Goal: Information Seeking & Learning: Learn about a topic

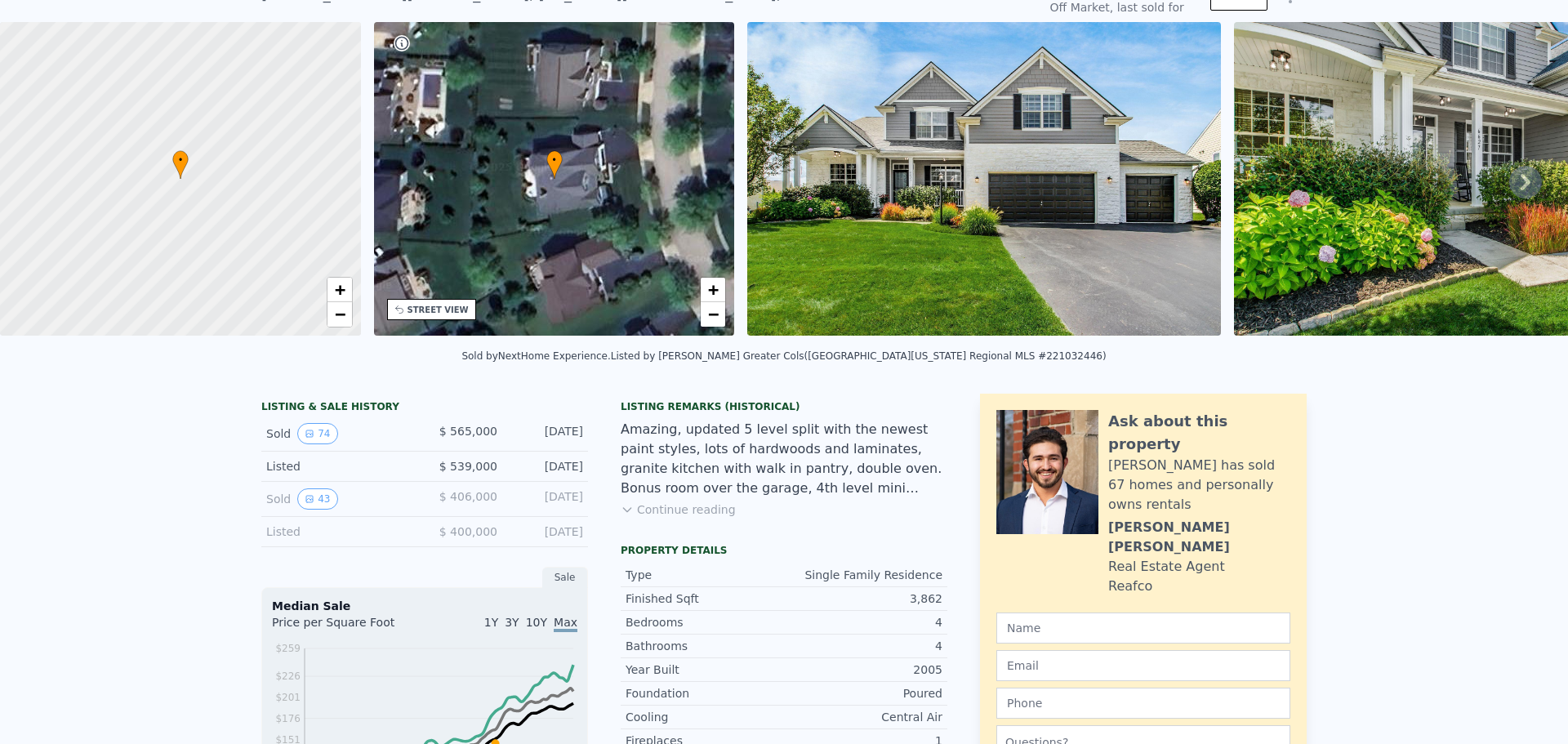
scroll to position [6, 0]
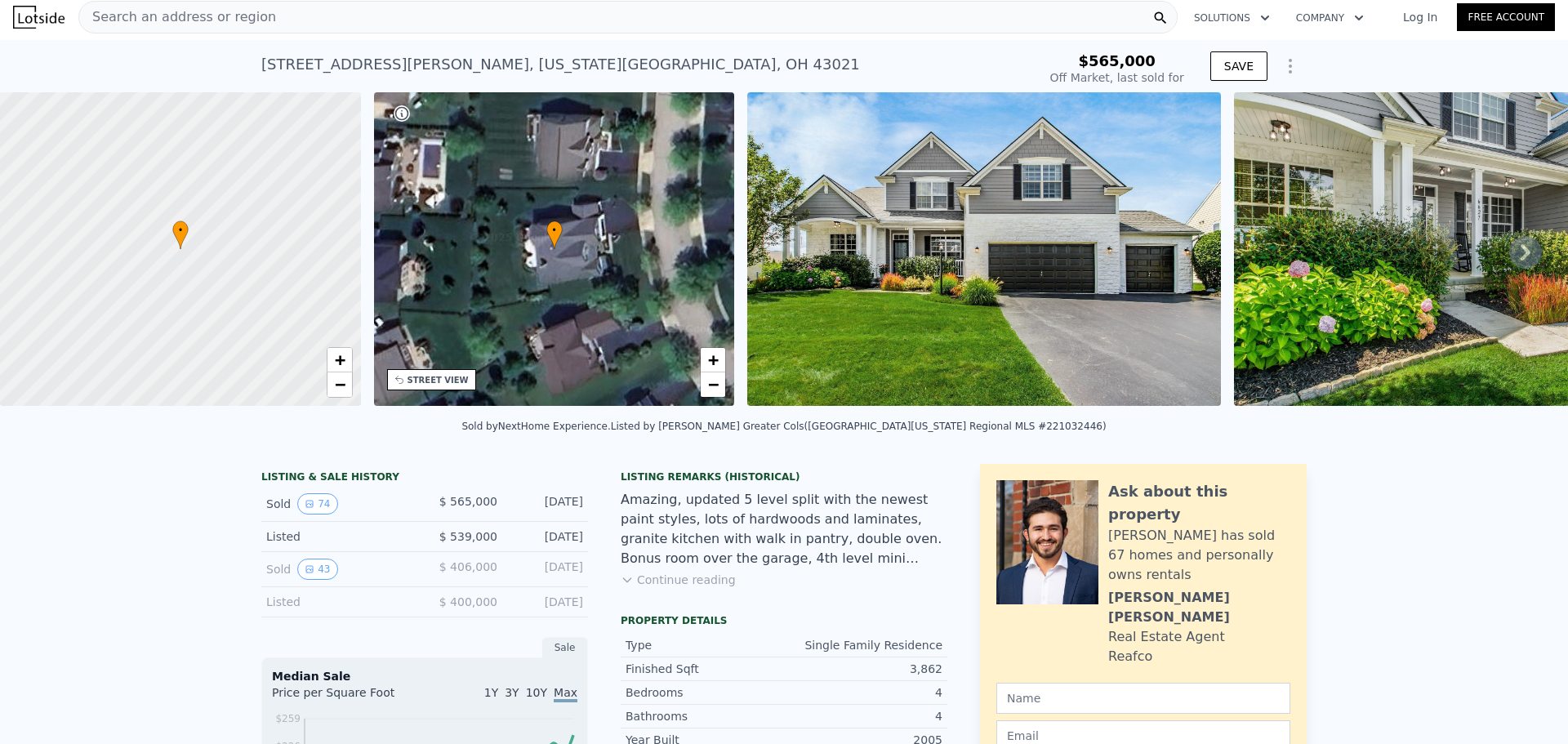
click at [1510, 257] on icon at bounding box center [1526, 252] width 32 height 32
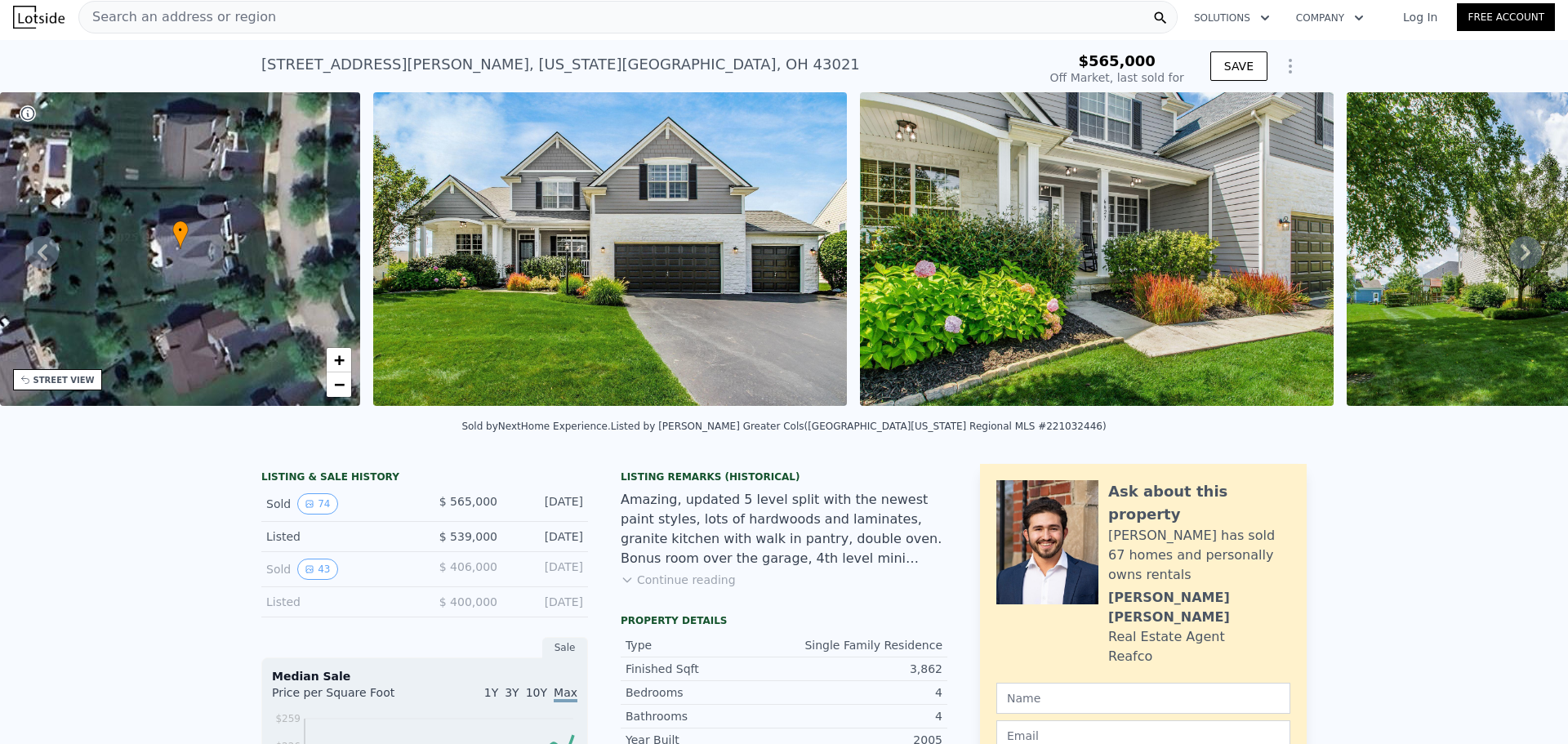
click at [1521, 261] on icon at bounding box center [1526, 252] width 10 height 16
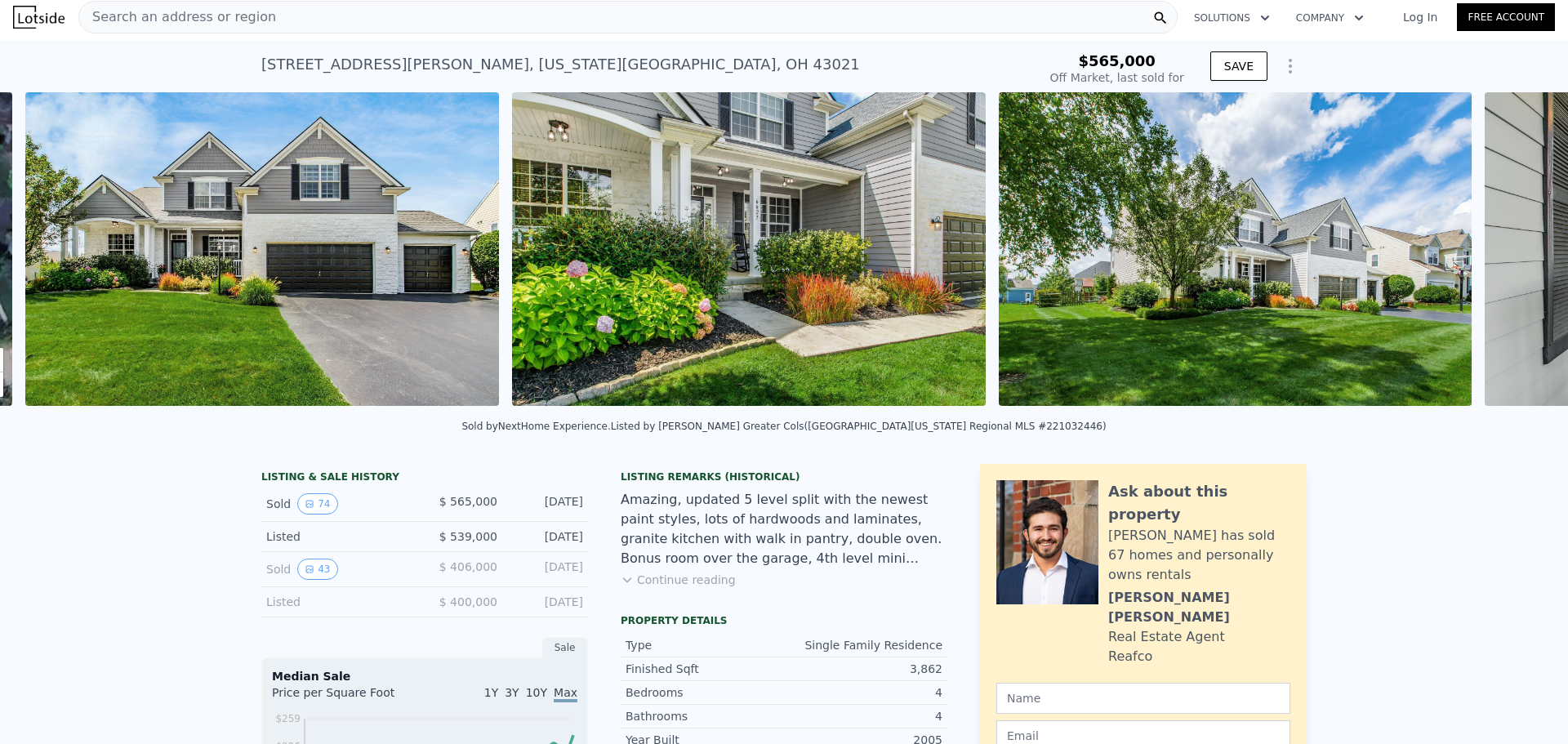
scroll to position [0, 747]
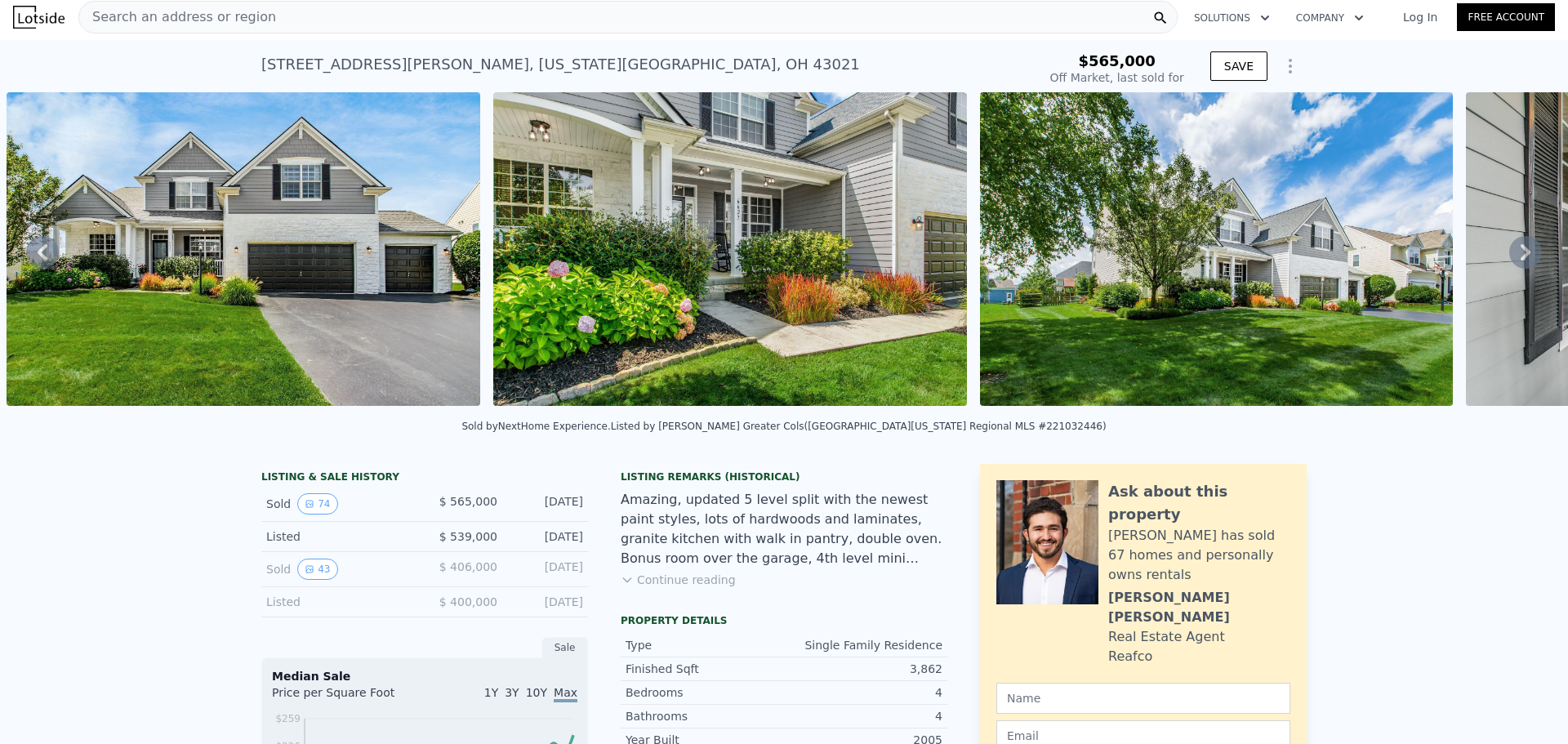
click at [1510, 250] on icon at bounding box center [1526, 252] width 32 height 32
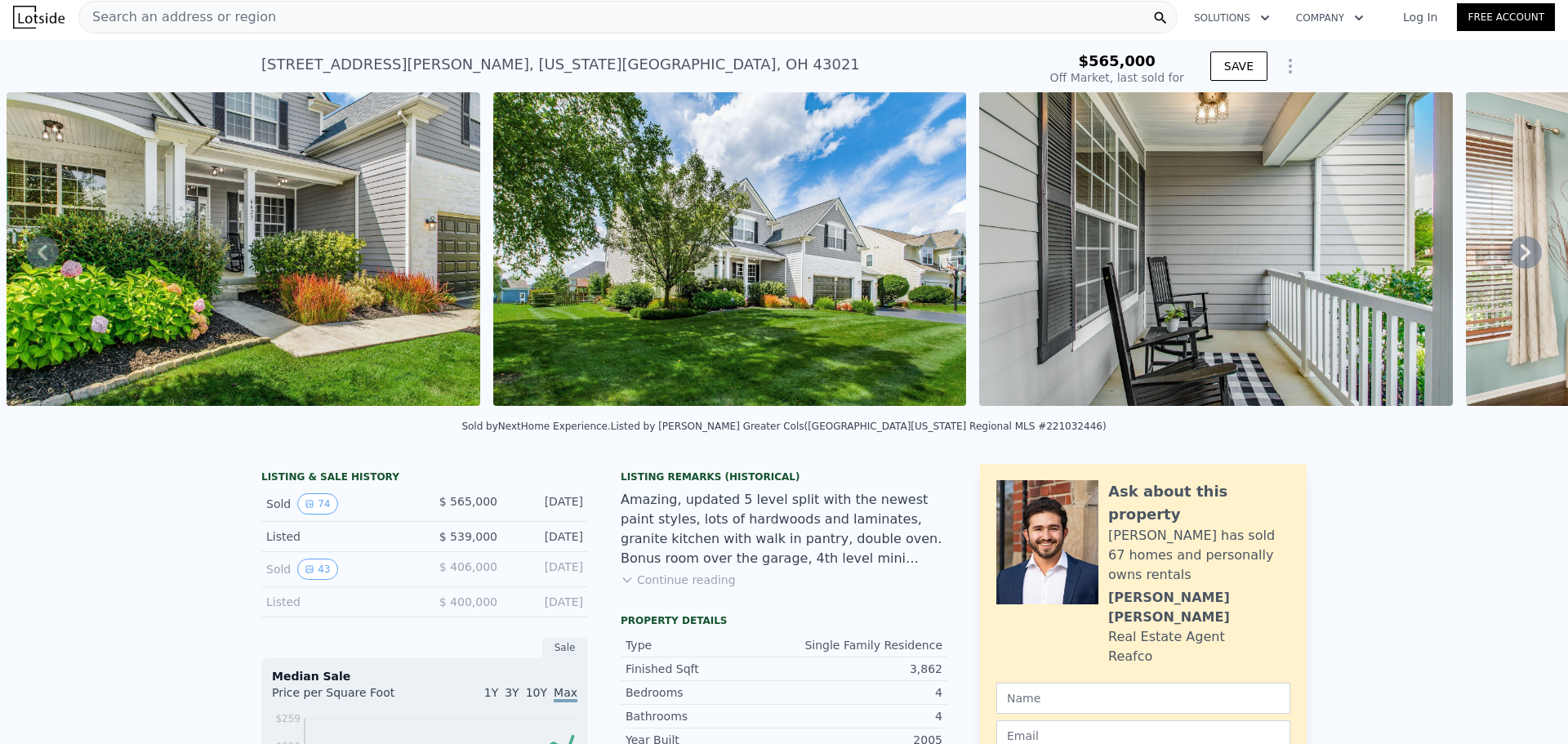
click at [1510, 255] on icon at bounding box center [1526, 252] width 32 height 32
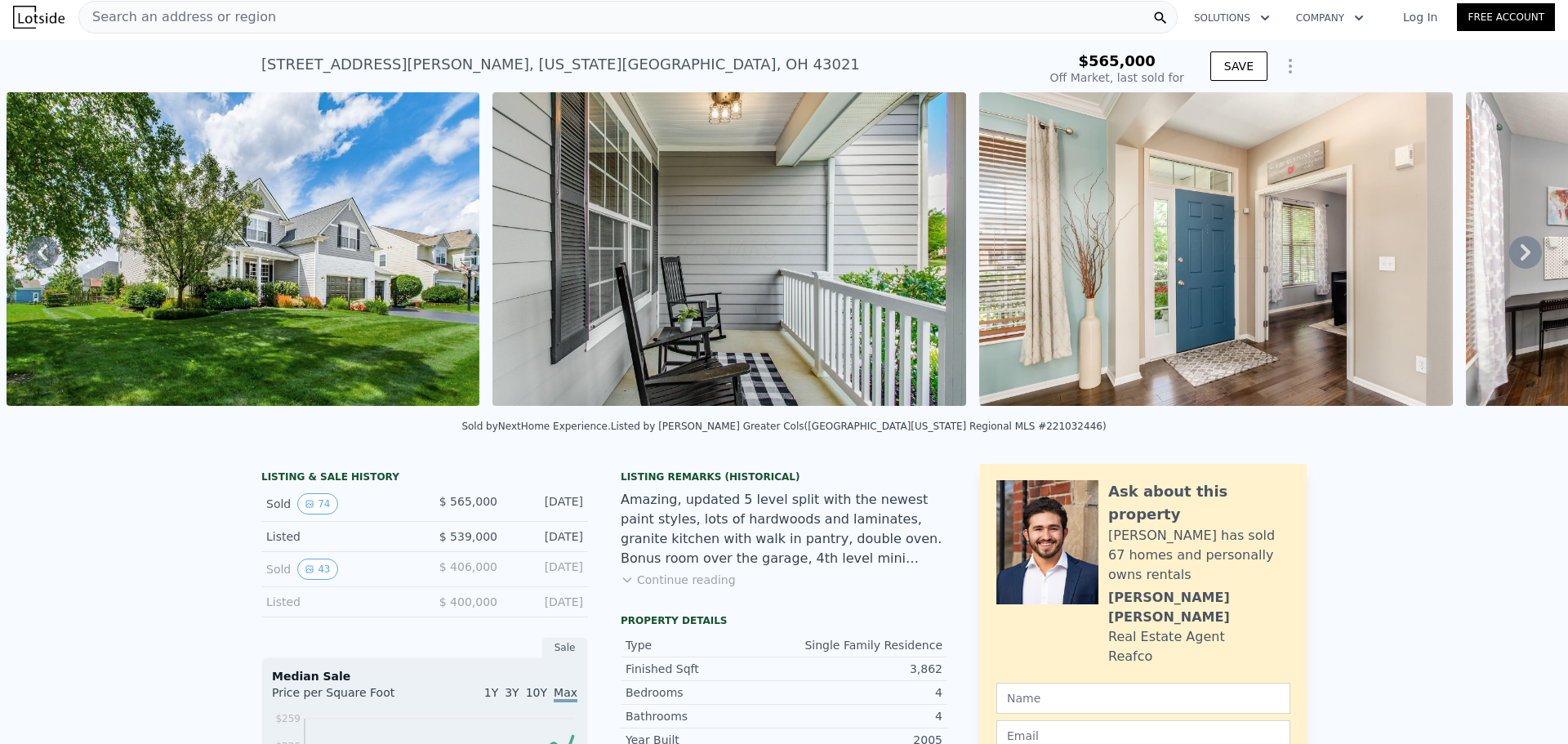
click at [1511, 255] on icon at bounding box center [1526, 252] width 32 height 32
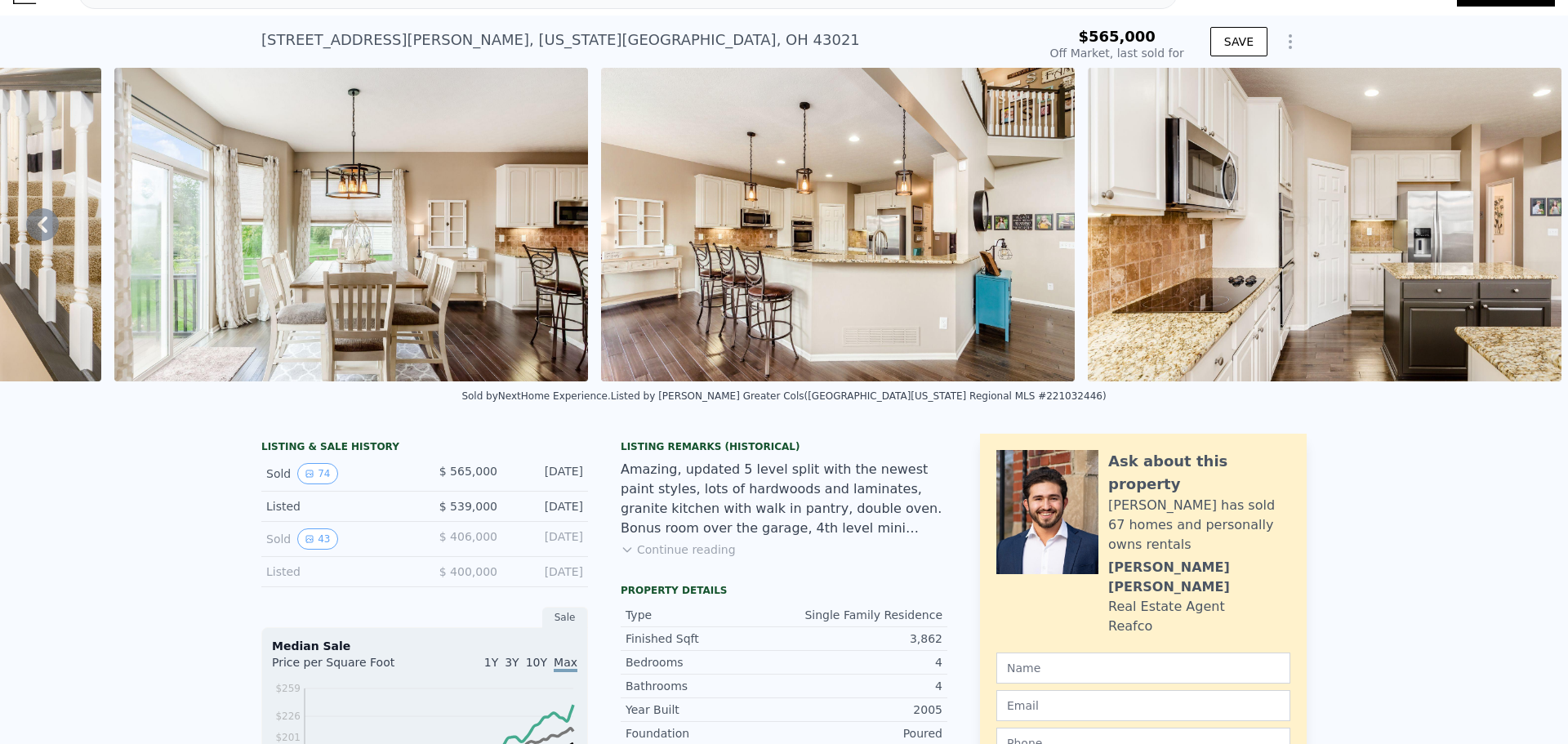
scroll to position [158, 0]
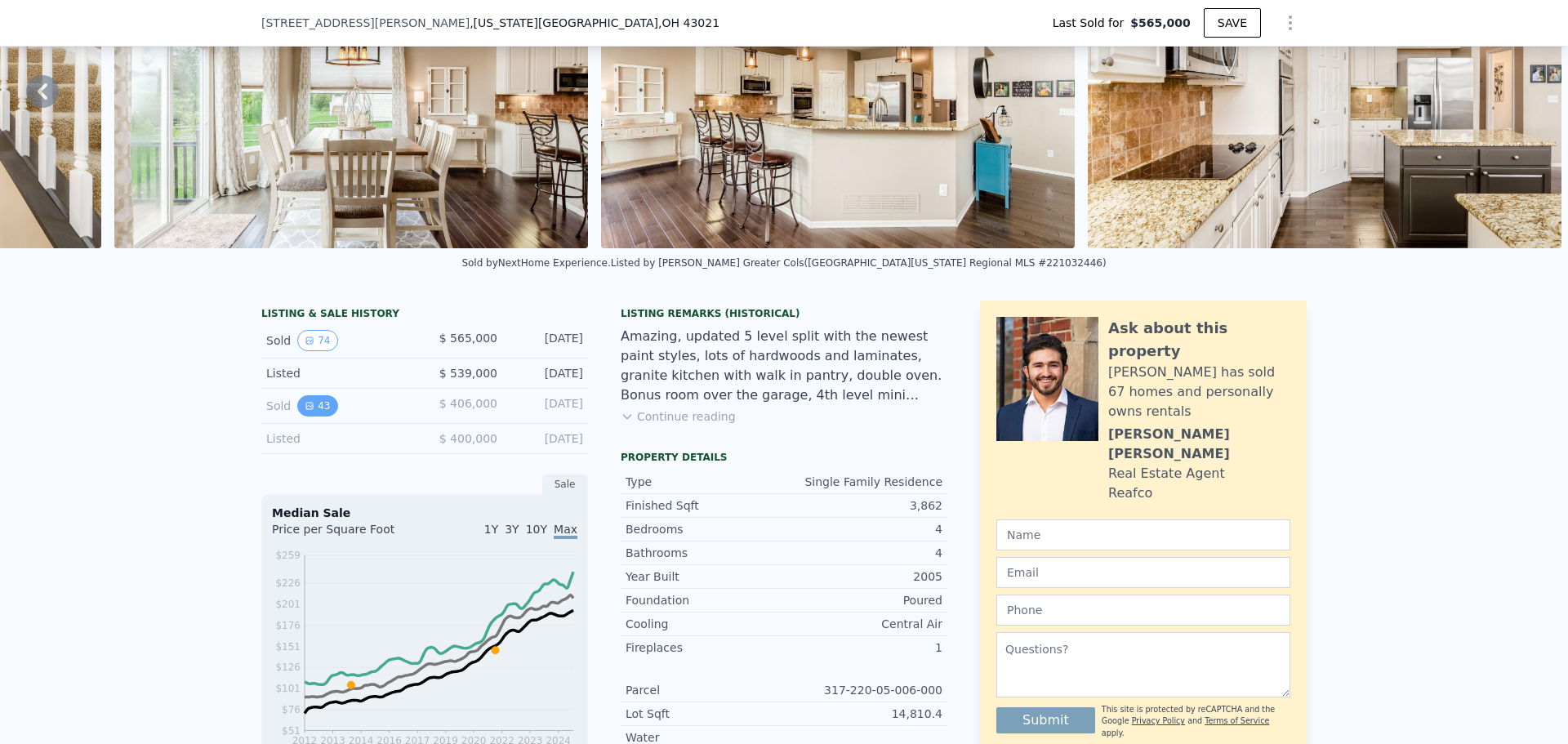
click at [313, 417] on button "43" at bounding box center [317, 405] width 40 height 21
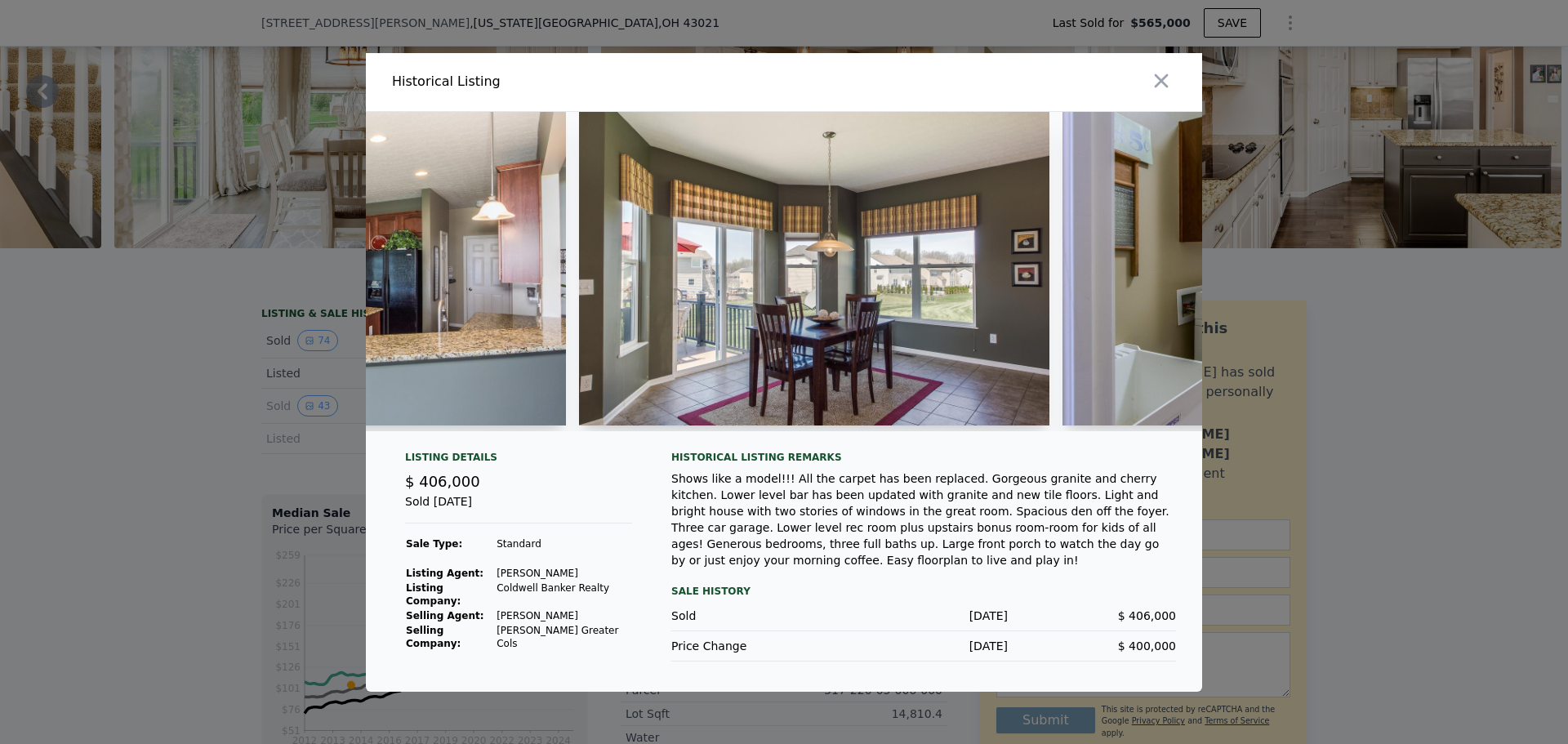
scroll to position [0, 3682]
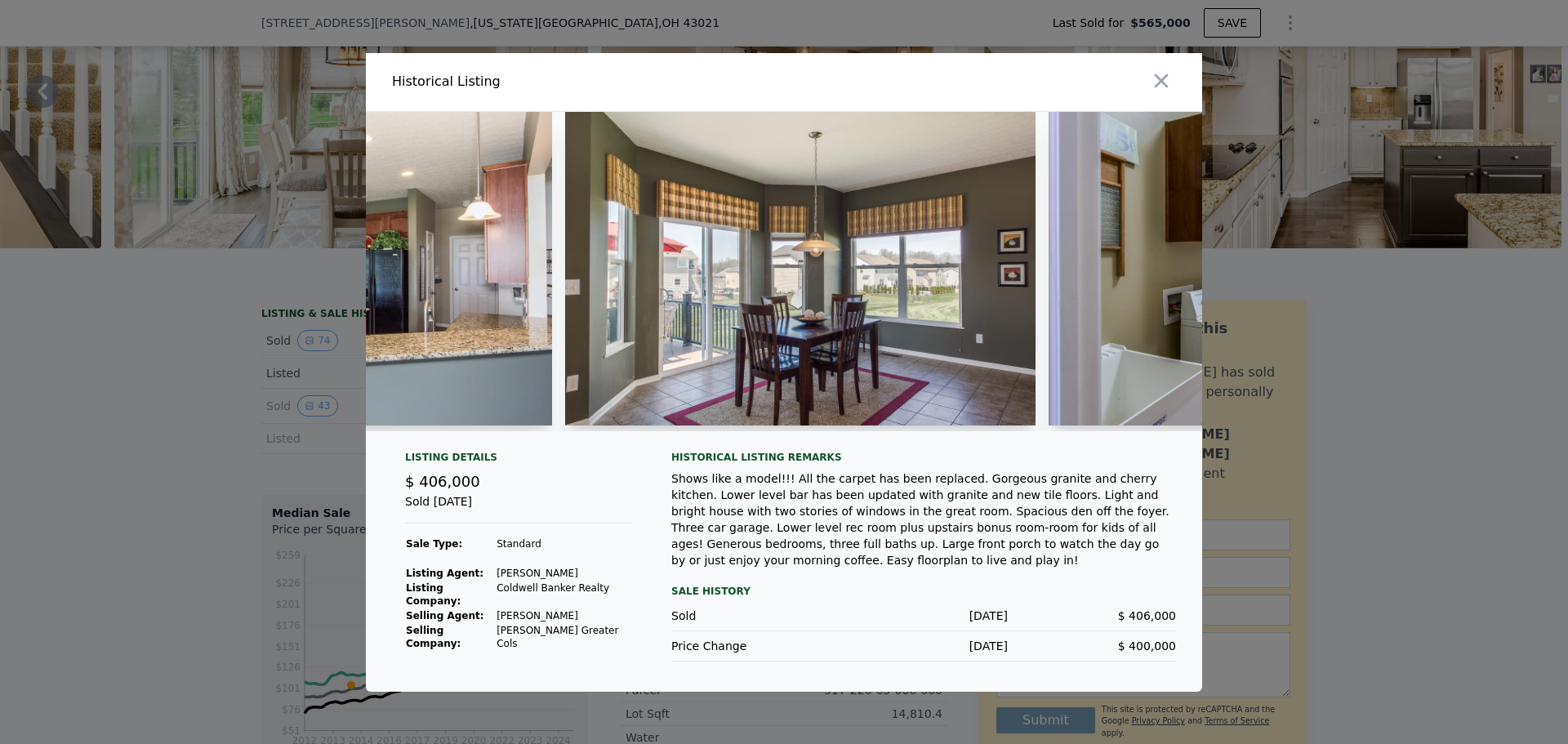
click at [683, 292] on img at bounding box center [801, 268] width 470 height 313
drag, startPoint x: 825, startPoint y: 303, endPoint x: 737, endPoint y: 389, distance: 123.0
click at [825, 303] on img at bounding box center [801, 268] width 470 height 313
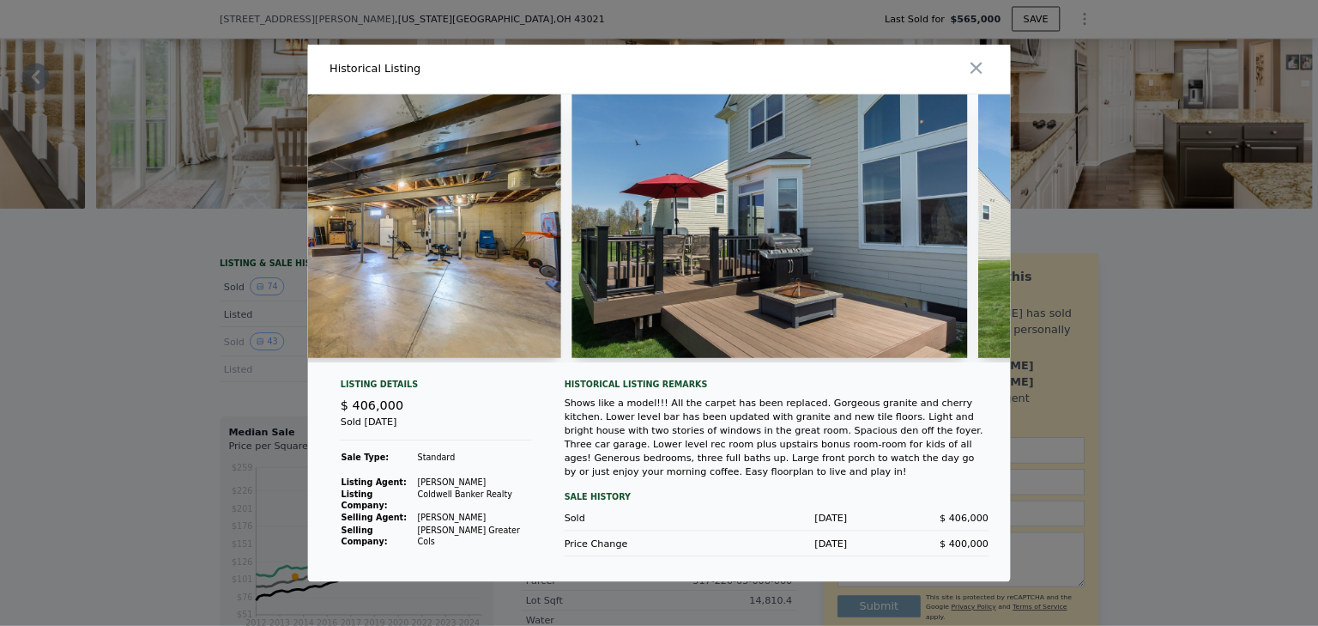
scroll to position [0, 10931]
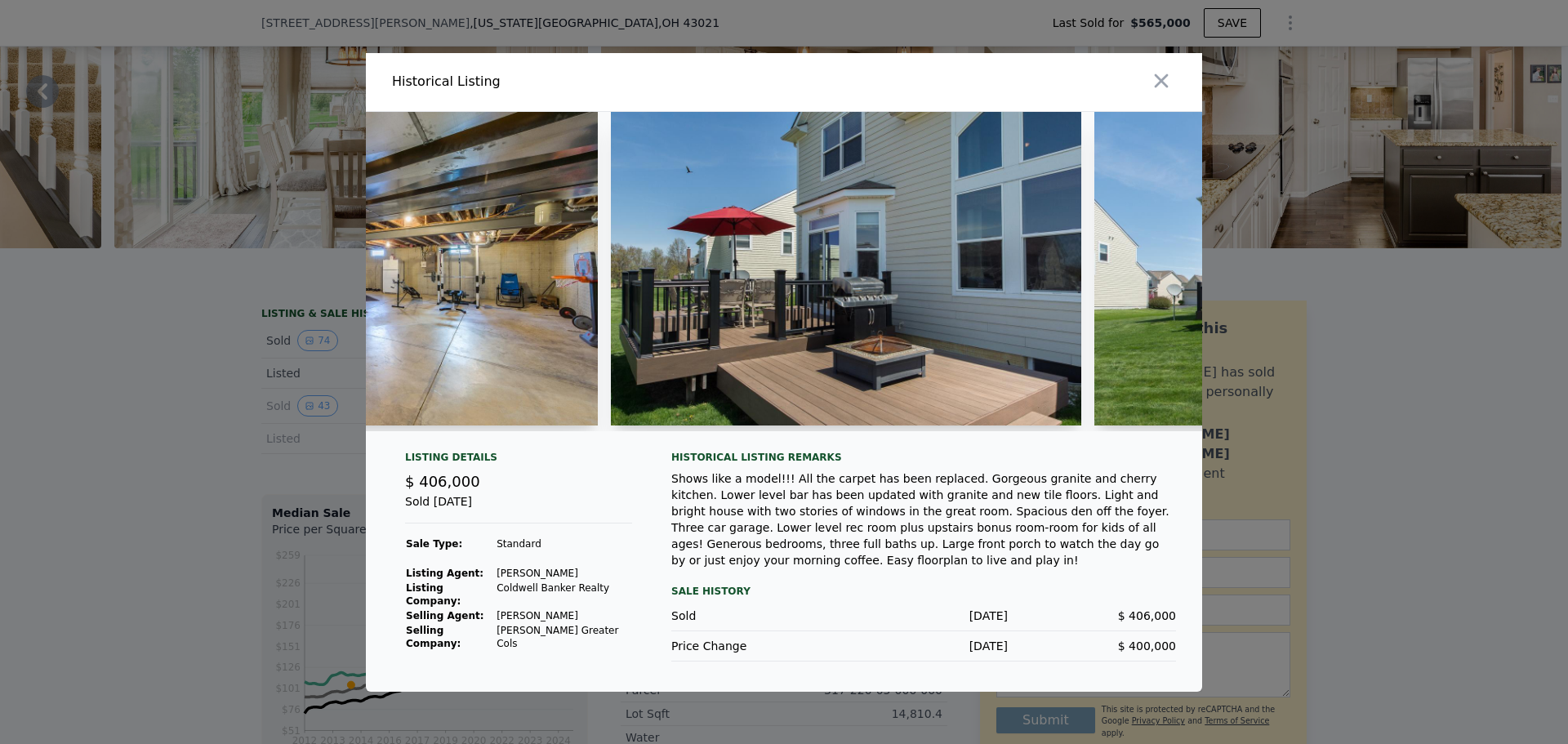
click at [831, 245] on img at bounding box center [846, 268] width 470 height 313
click at [844, 319] on img at bounding box center [846, 268] width 470 height 313
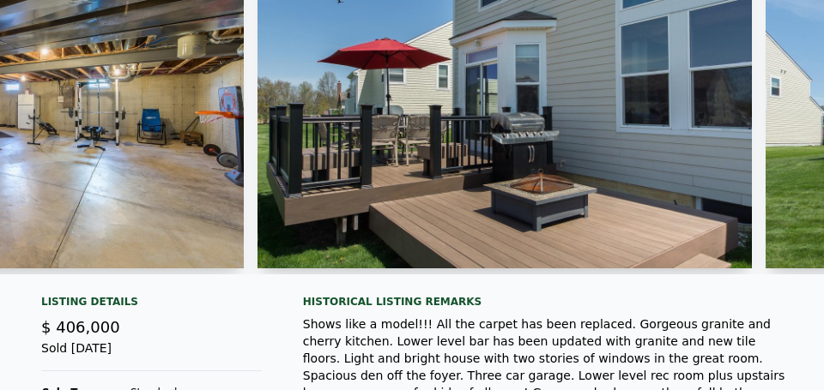
scroll to position [129, 0]
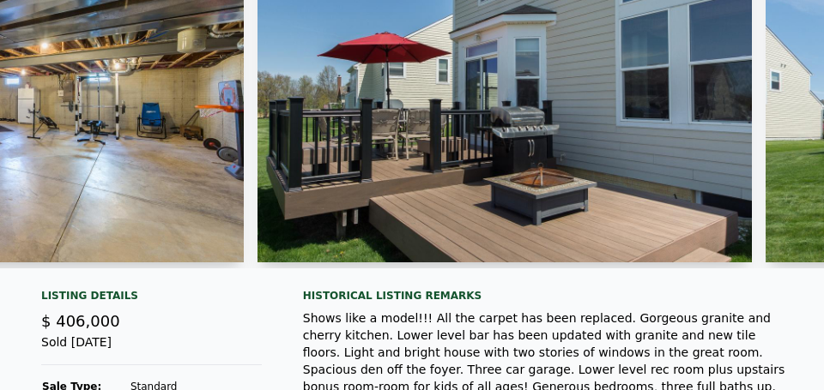
drag, startPoint x: 426, startPoint y: 195, endPoint x: 441, endPoint y: 191, distance: 15.8
drag, startPoint x: 441, startPoint y: 191, endPoint x: 511, endPoint y: 162, distance: 76.2
click at [511, 162] on img at bounding box center [504, 97] width 494 height 329
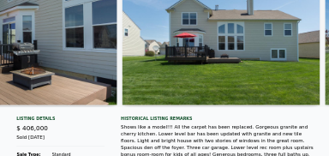
scroll to position [0, 11428]
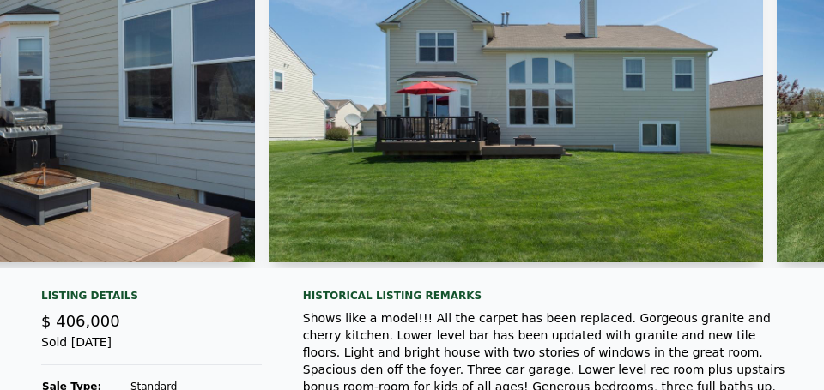
click at [487, 162] on img at bounding box center [516, 97] width 494 height 329
click at [482, 157] on img at bounding box center [516, 97] width 494 height 329
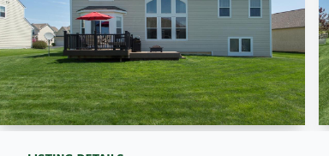
scroll to position [0, 7357]
